Goal: Navigation & Orientation: Understand site structure

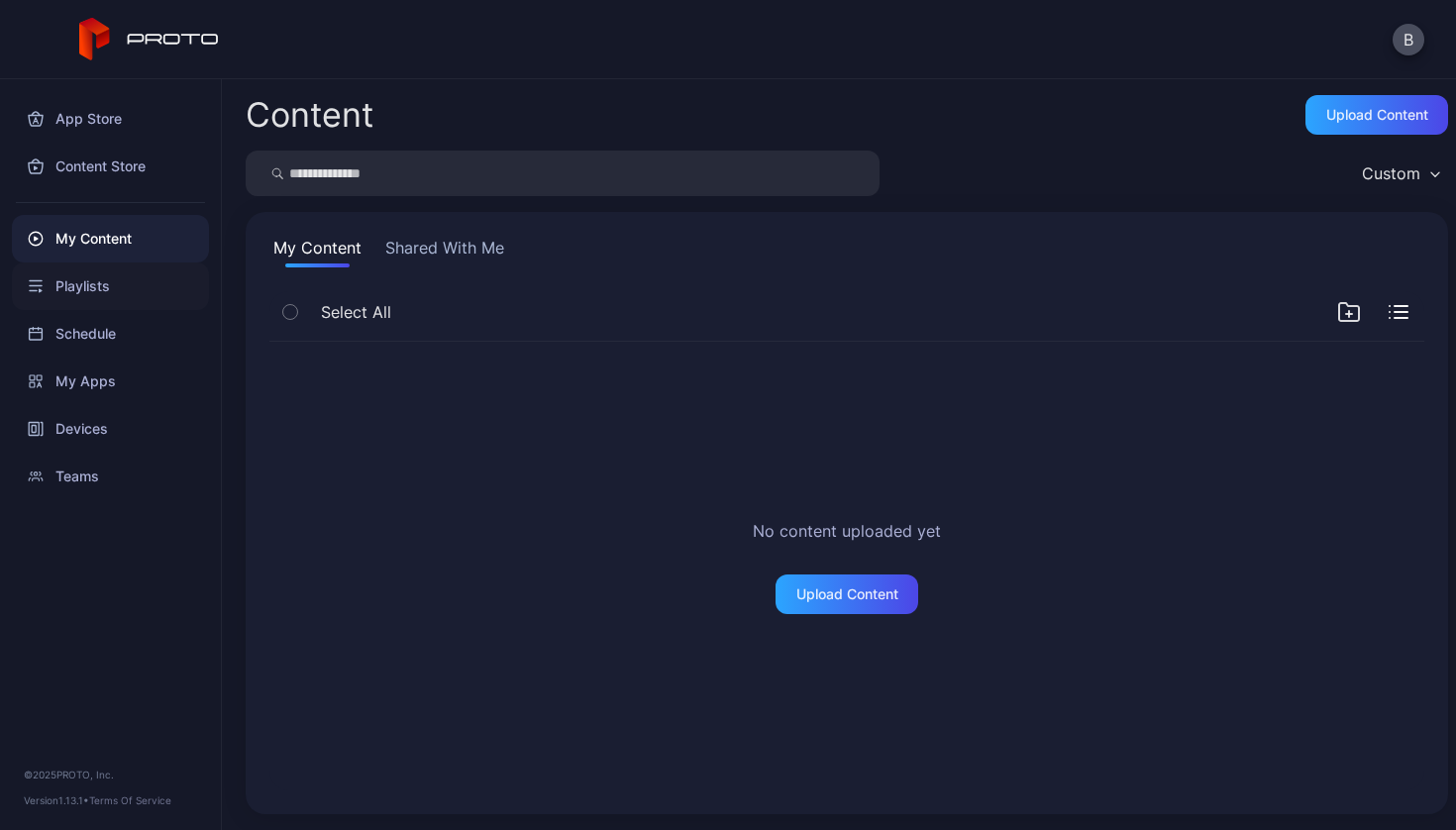
click at [81, 282] on div "Playlists" at bounding box center [110, 286] width 197 height 48
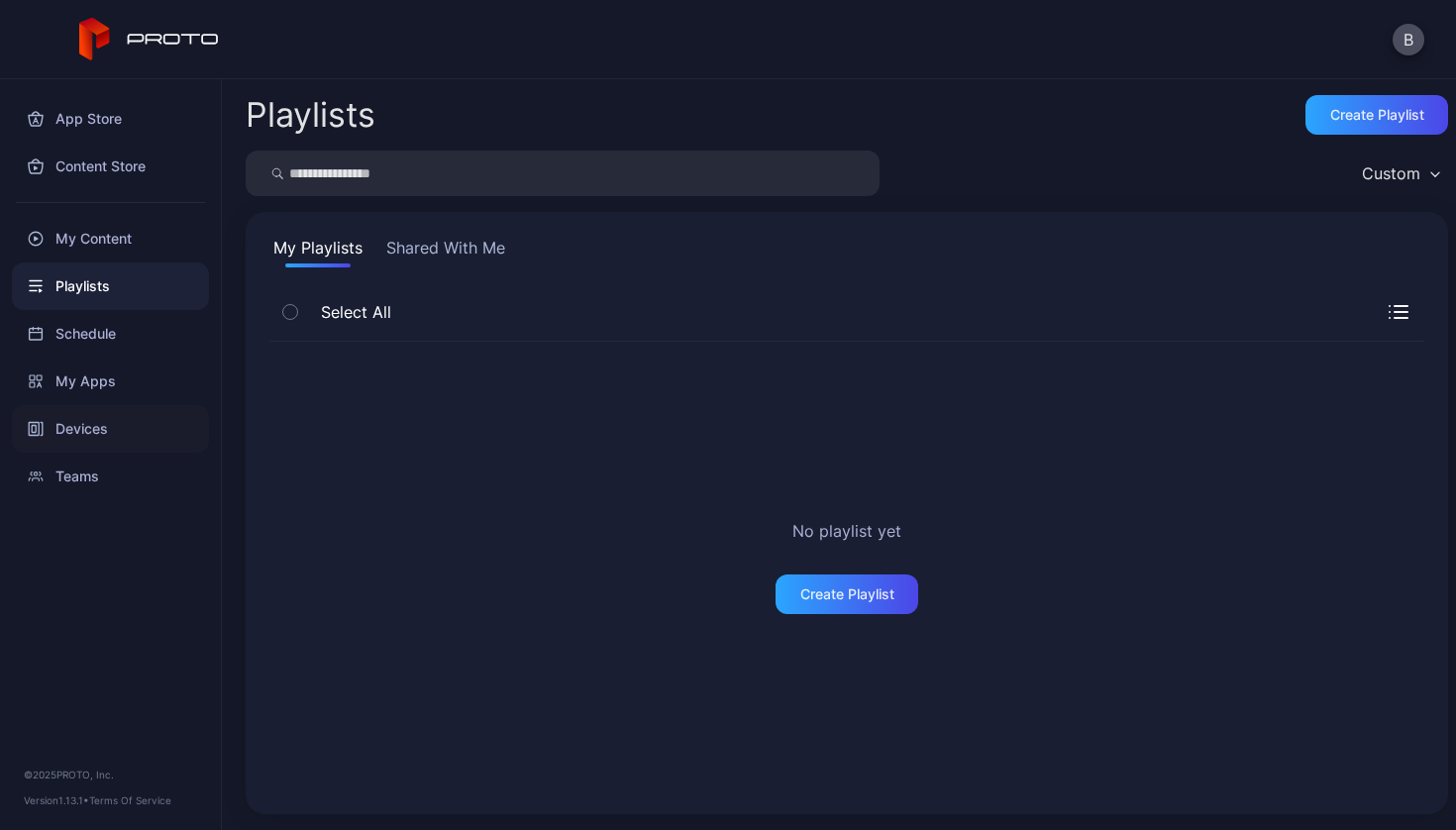
click at [82, 415] on div "Devices" at bounding box center [110, 429] width 197 height 48
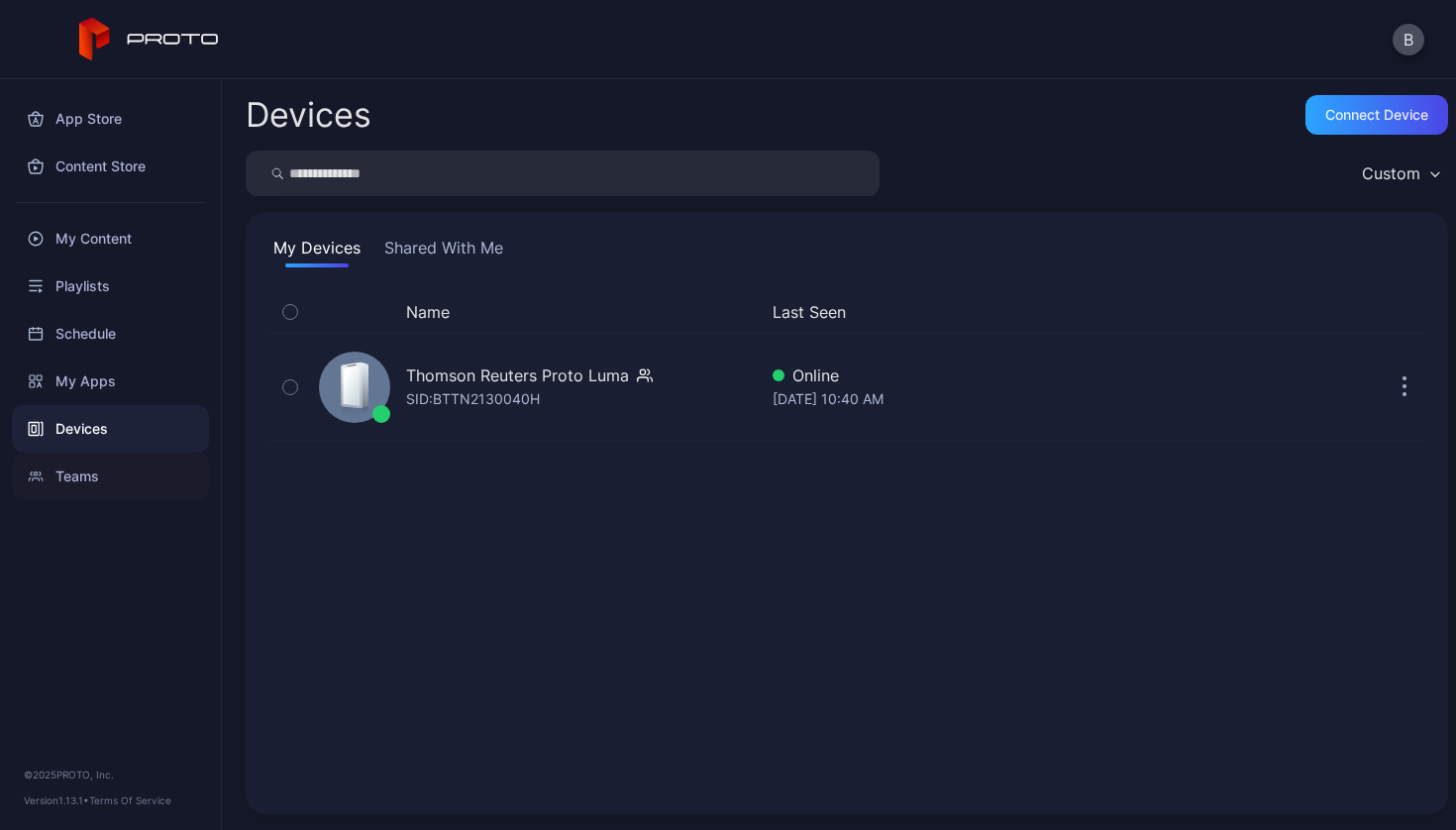
click at [94, 480] on div "Teams" at bounding box center [110, 476] width 197 height 48
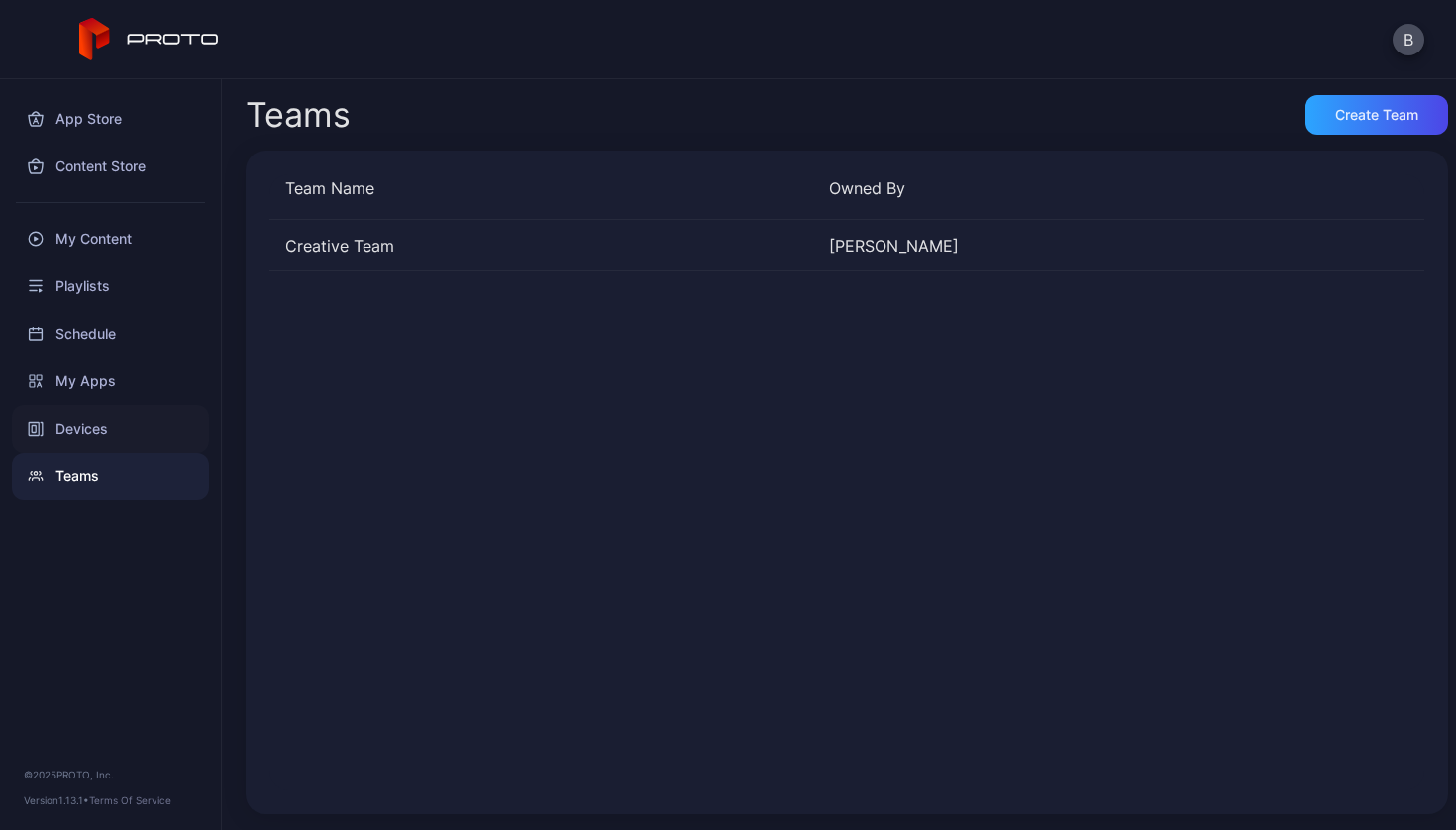
click at [98, 436] on div "Devices" at bounding box center [110, 429] width 197 height 48
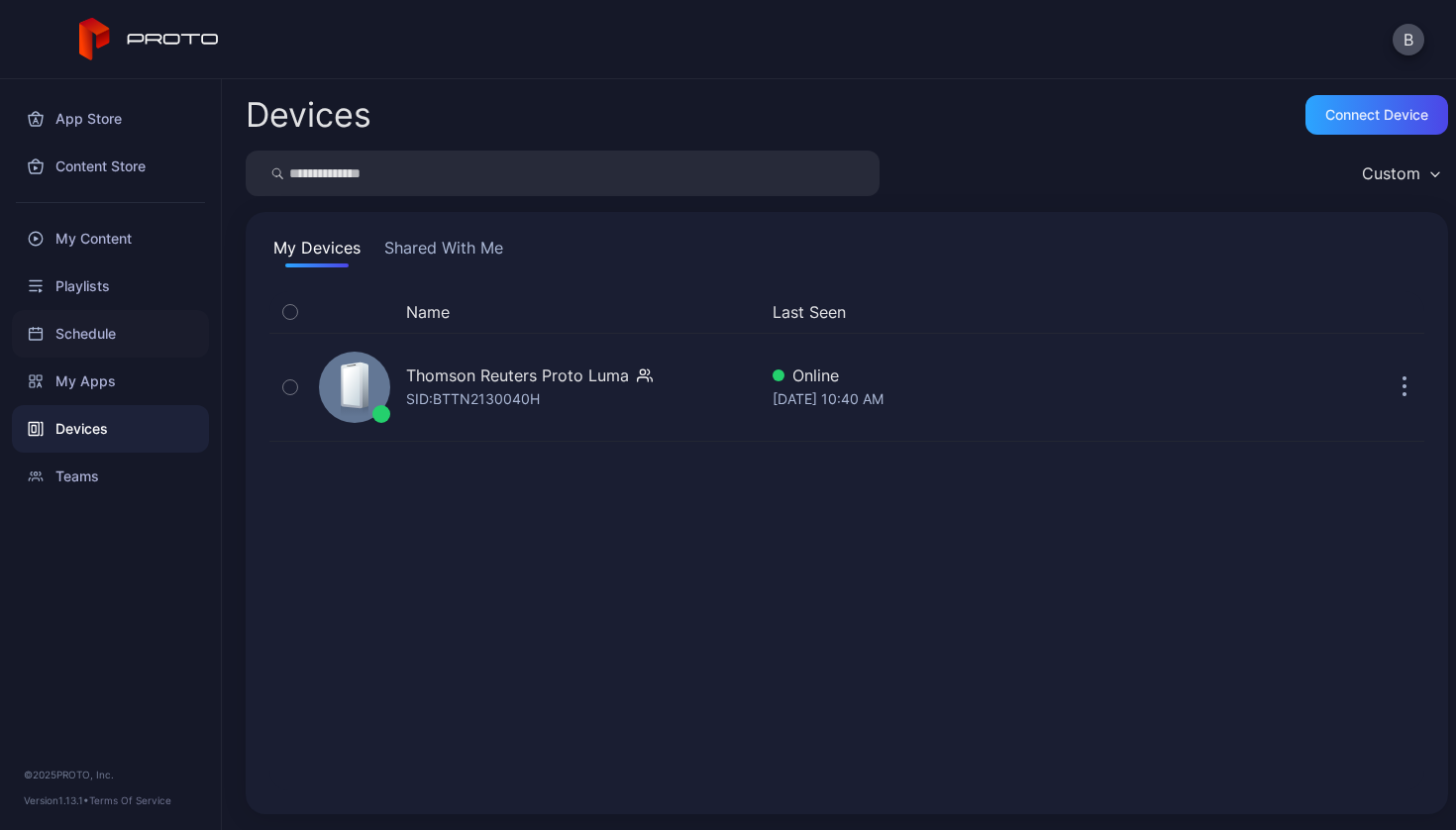
click at [112, 338] on div "Schedule" at bounding box center [110, 334] width 197 height 48
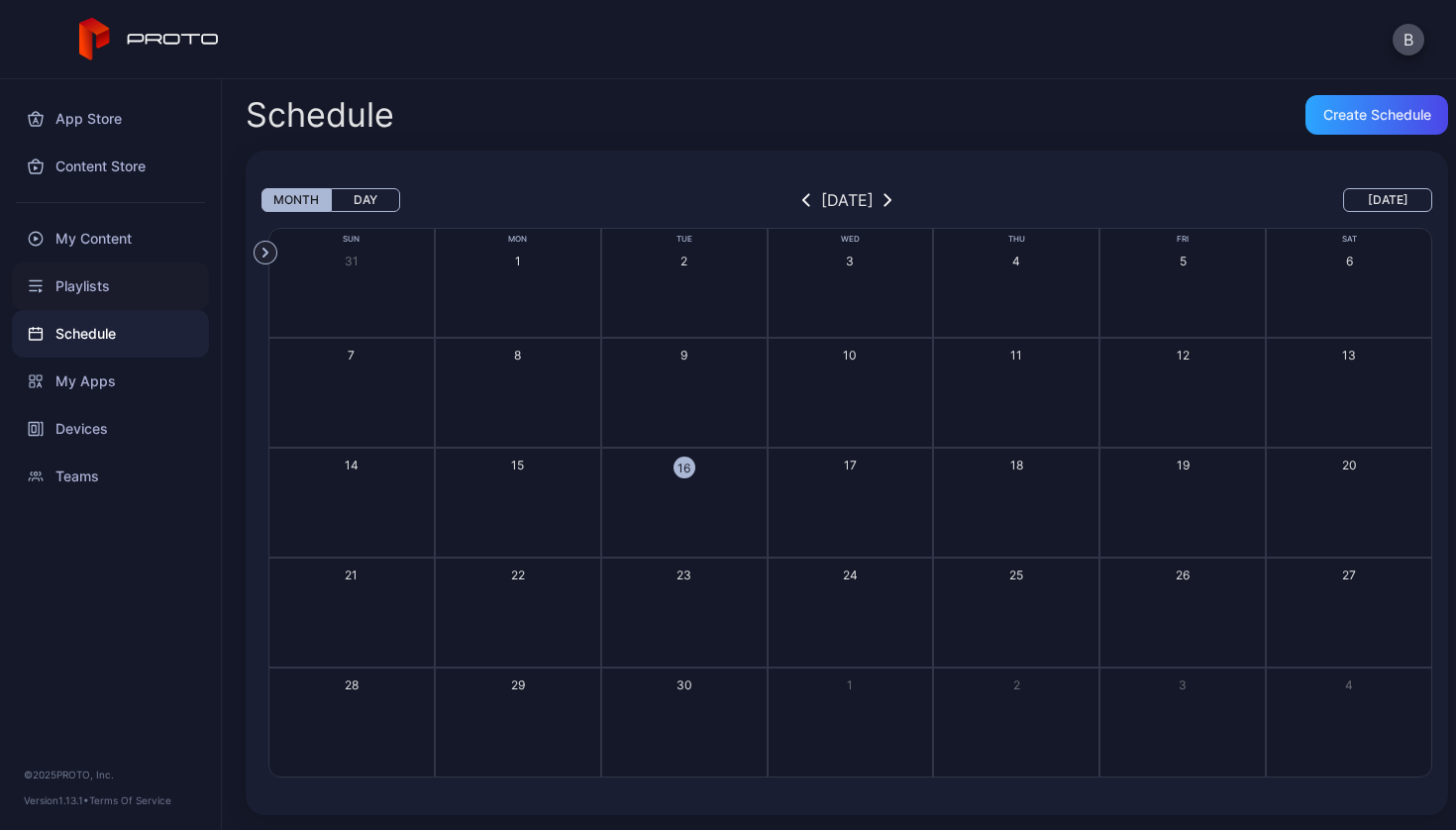
click at [106, 299] on div "Playlists" at bounding box center [110, 286] width 197 height 48
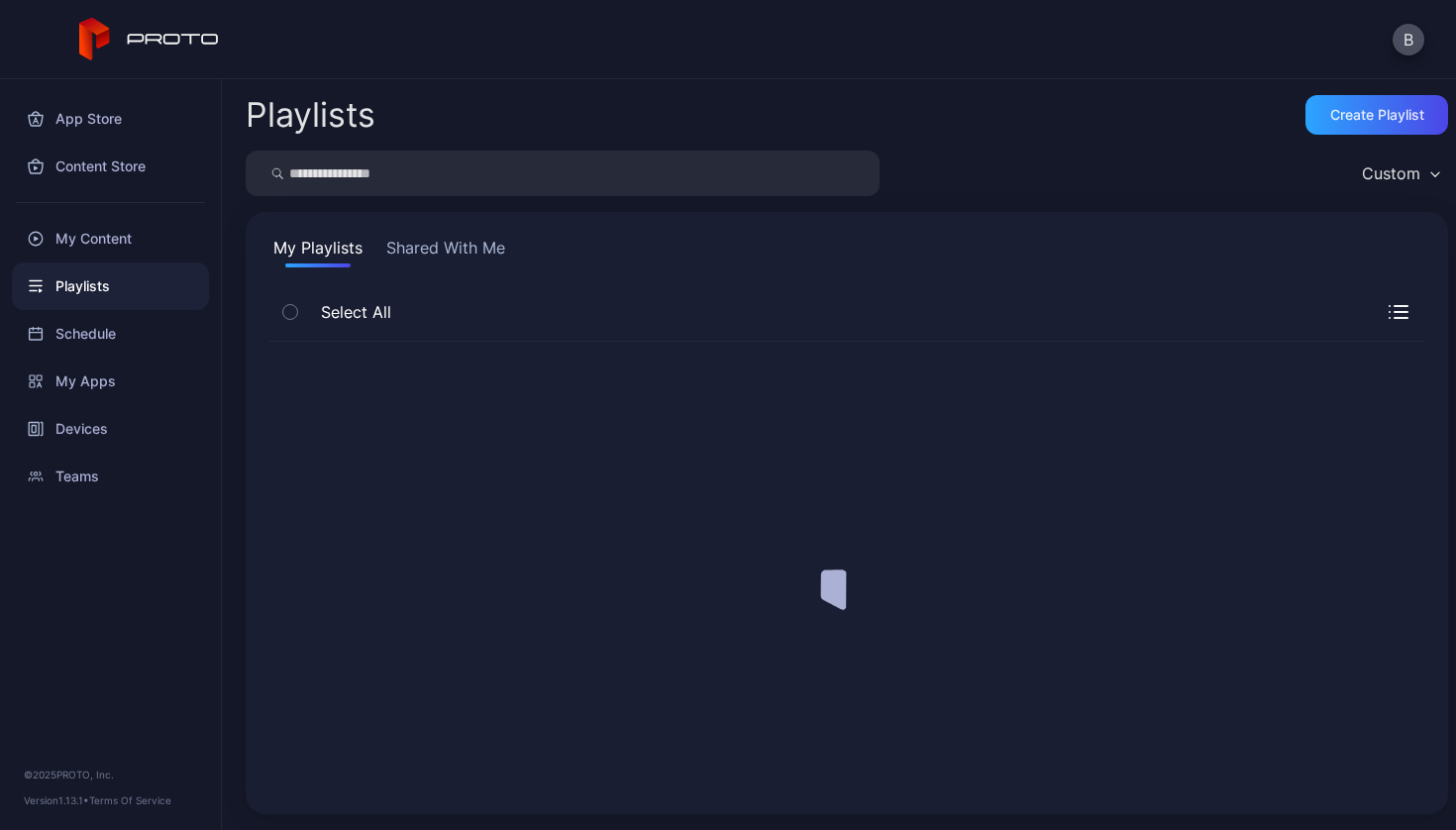
click at [106, 299] on div "Playlists" at bounding box center [110, 286] width 197 height 48
click at [116, 225] on div "My Content" at bounding box center [110, 239] width 197 height 48
